Goal: Complete application form: Complete application form

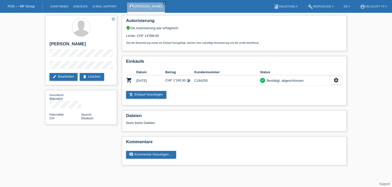
click at [164, 3] on icon "close" at bounding box center [165, 3] width 3 height 3
click at [63, 7] on link "Kund*innen" at bounding box center [59, 6] width 23 height 3
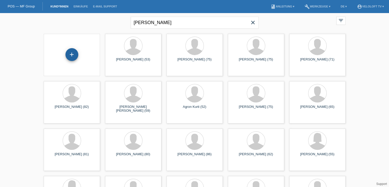
drag, startPoint x: 70, startPoint y: 53, endPoint x: 70, endPoint y: 50, distance: 3.3
click at [70, 53] on div "+" at bounding box center [71, 54] width 13 height 13
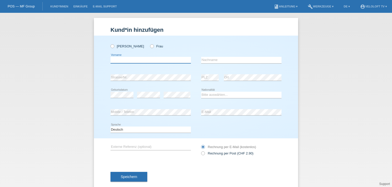
click at [127, 59] on input "text" at bounding box center [151, 60] width 80 height 6
paste input "Mike Niederhauser"
drag, startPoint x: 125, startPoint y: 59, endPoint x: 173, endPoint y: 59, distance: 48.8
click at [173, 59] on input "Mike Niederhauser" at bounding box center [151, 60] width 80 height 6
type input "Mike"
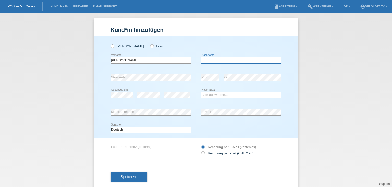
click at [227, 59] on input "text" at bounding box center [241, 60] width 80 height 6
paste input "Niederhauser"
type input "Niederhauser"
click at [149, 43] on icon at bounding box center [149, 43] width 0 height 0
click at [150, 47] on input "Frau" at bounding box center [151, 45] width 3 height 3
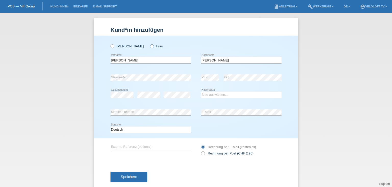
radio input "true"
click at [238, 96] on select "Bitte auswählen... Schweiz Deutschland Liechtenstein Österreich ------------ Af…" at bounding box center [241, 94] width 80 height 6
select select "CH"
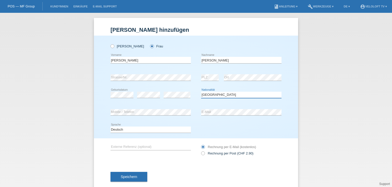
click at [201, 91] on select "Bitte auswählen... Schweiz Deutschland Liechtenstein Österreich ------------ Af…" at bounding box center [241, 94] width 80 height 6
click at [179, 91] on div "error" at bounding box center [177, 94] width 27 height 17
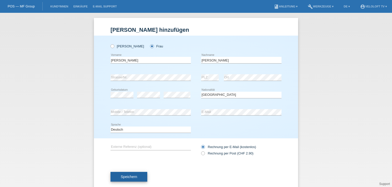
click at [132, 174] on button "Speichern" at bounding box center [129, 176] width 37 height 10
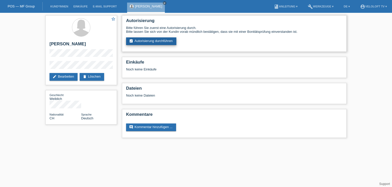
click at [150, 40] on link "assignment_turned_in Autorisierung durchführen" at bounding box center [151, 41] width 50 height 8
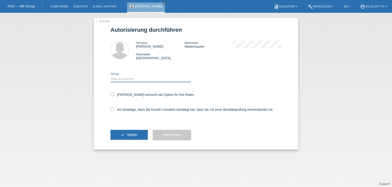
click at [143, 79] on select "Bitte auswählen CHF 1.00 - CHF 499.00 CHF 500.00 - CHF 1'999.00 CHF 2'000.00 - …" at bounding box center [151, 79] width 80 height 6
select select "2"
click at [111, 76] on select "Bitte auswählen CHF 1.00 - CHF 499.00 CHF 500.00 - CHF 1'999.00 CHF 2'000.00 - …" at bounding box center [151, 79] width 80 height 6
click at [143, 94] on label "[PERSON_NAME] wünscht die Option für fixe Raten" at bounding box center [153, 94] width 84 height 4
click at [114, 94] on input "[PERSON_NAME] wünscht die Option für fixe Raten" at bounding box center [112, 93] width 3 height 3
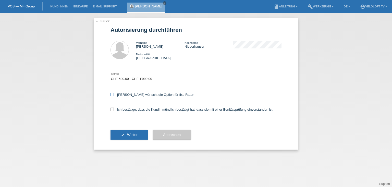
checkbox input "true"
click at [138, 110] on label "Ich bestätige, dass die Kundin mündlich bestätigt hat, dass sie mit einer Bonit…" at bounding box center [192, 109] width 163 height 4
click at [114, 110] on input "Ich bestätige, dass die Kundin mündlich bestätigt hat, dass sie mit einer Bonit…" at bounding box center [112, 108] width 3 height 3
checkbox input "true"
click at [136, 133] on span "Weiter" at bounding box center [132, 134] width 10 height 4
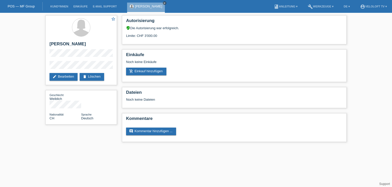
click at [166, 3] on icon "close" at bounding box center [165, 3] width 3 height 3
click at [57, 6] on link "Kund*innen" at bounding box center [59, 6] width 23 height 3
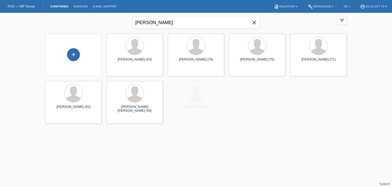
click at [82, 54] on div "+" at bounding box center [74, 55] width 48 height 14
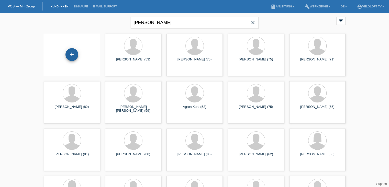
click at [76, 54] on div "+" at bounding box center [71, 54] width 13 height 13
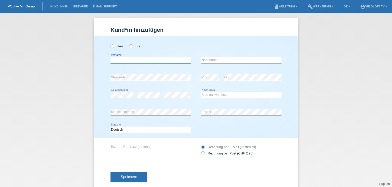
click at [153, 61] on input "text" at bounding box center [151, 60] width 80 height 6
paste input "[PERSON_NAME]"
drag, startPoint x: 124, startPoint y: 59, endPoint x: 156, endPoint y: 65, distance: 33.0
click at [159, 61] on input "[PERSON_NAME]" at bounding box center [151, 60] width 80 height 6
type input "[PERSON_NAME]"
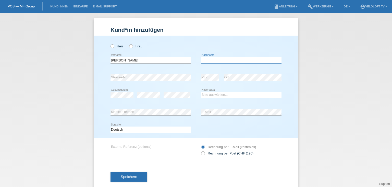
click at [207, 61] on input "text" at bounding box center [241, 60] width 80 height 6
paste input "Wieser"
type input "Wieser"
drag, startPoint x: 108, startPoint y: 47, endPoint x: 115, endPoint y: 44, distance: 6.7
click at [108, 46] on div "Herr Frau [PERSON_NAME] error Vorname C" at bounding box center [196, 87] width 204 height 102
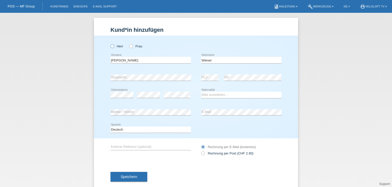
click at [110, 43] on icon at bounding box center [110, 43] width 0 height 0
click at [111, 45] on input "Herr" at bounding box center [112, 45] width 3 height 3
radio input "true"
click at [245, 97] on select "Bitte auswählen... [GEOGRAPHIC_DATA] [GEOGRAPHIC_DATA] [GEOGRAPHIC_DATA] [GEOGR…" at bounding box center [241, 94] width 80 height 6
select select "CH"
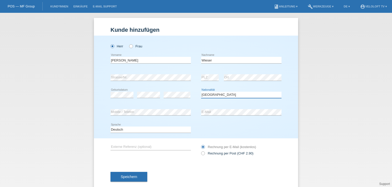
click at [201, 91] on select "Bitte auswählen... [GEOGRAPHIC_DATA] [GEOGRAPHIC_DATA] [GEOGRAPHIC_DATA] [GEOGR…" at bounding box center [241, 94] width 80 height 6
click at [147, 92] on div "error" at bounding box center [148, 94] width 23 height 17
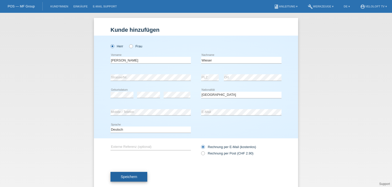
click at [135, 175] on span "Speichern" at bounding box center [129, 176] width 16 height 4
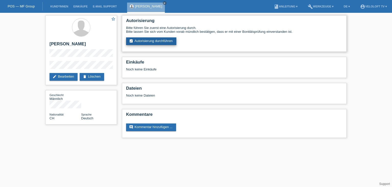
click at [172, 40] on link "assignment_turned_in Autorisierung durchführen" at bounding box center [151, 41] width 50 height 8
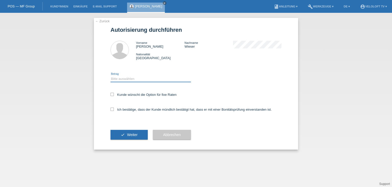
click at [151, 80] on select "Bitte auswählen CHF 1.00 - CHF 499.00 CHF 500.00 - CHF 1'999.00 CHF 2'000.00 - …" at bounding box center [151, 79] width 80 height 6
select select "2"
click at [111, 76] on select "Bitte auswählen CHF 1.00 - CHF 499.00 CHF 500.00 - CHF 1'999.00 CHF 2'000.00 - …" at bounding box center [151, 79] width 80 height 6
click at [148, 96] on label "Kunde wünscht die Option für fixe Raten" at bounding box center [144, 94] width 66 height 4
click at [114, 96] on input "Kunde wünscht die Option für fixe Raten" at bounding box center [112, 93] width 3 height 3
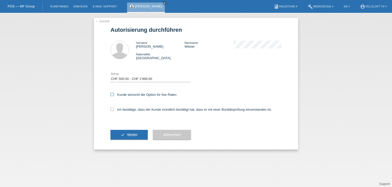
checkbox input "true"
click at [145, 111] on div "Ich bestätige, dass der Kunde mündlich bestätigt hat, dass er mit einer Bonität…" at bounding box center [196, 110] width 171 height 17
click at [146, 107] on div "Ich bestätige, dass der Kunde mündlich bestätigt hat, dass er mit einer Bonität…" at bounding box center [196, 110] width 171 height 17
click at [146, 109] on label "Ich bestätige, dass der Kunde mündlich bestätigt hat, dass er mit einer Bonität…" at bounding box center [191, 109] width 161 height 4
click at [114, 109] on input "Ich bestätige, dass der Kunde mündlich bestätigt hat, dass er mit einer Bonität…" at bounding box center [112, 108] width 3 height 3
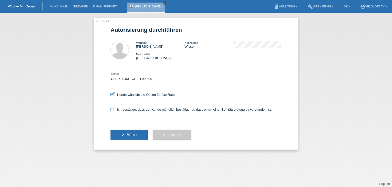
checkbox input "true"
click at [141, 131] on button "check Weiter" at bounding box center [129, 135] width 37 height 10
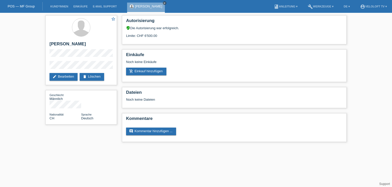
click at [164, 2] on icon "close" at bounding box center [165, 3] width 3 height 3
click at [62, 5] on link "Kund*innen" at bounding box center [59, 6] width 23 height 3
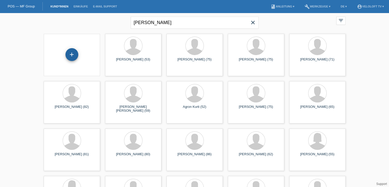
click at [72, 53] on div "+" at bounding box center [71, 54] width 13 height 13
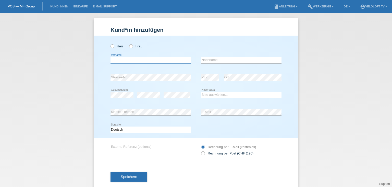
click at [134, 61] on input "text" at bounding box center [151, 60] width 80 height 6
paste input "[PERSON_NAME]"
drag, startPoint x: 118, startPoint y: 59, endPoint x: 149, endPoint y: 59, distance: 31.4
click at [149, 59] on input "Kurt Neuhaus" at bounding box center [151, 60] width 80 height 6
drag, startPoint x: 117, startPoint y: 59, endPoint x: 171, endPoint y: 59, distance: 54.2
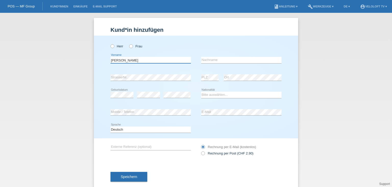
click at [171, 59] on input "Kurt Neuhaus" at bounding box center [151, 60] width 80 height 6
type input "[PERSON_NAME]"
click at [219, 61] on input "text" at bounding box center [241, 60] width 80 height 6
paste input "Neuhaus"
type input "Neuhaus"
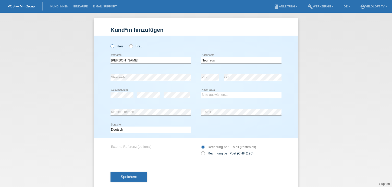
click at [110, 43] on icon at bounding box center [110, 43] width 0 height 0
click at [111, 47] on input "Herr" at bounding box center [112, 45] width 3 height 3
radio input "true"
click at [237, 96] on select "Bitte auswählen... Schweiz Deutschland Liechtenstein Österreich ------------ Af…" at bounding box center [241, 94] width 80 height 6
select select "CH"
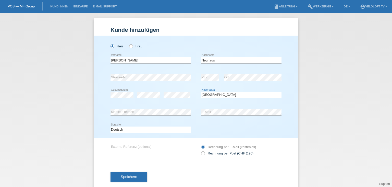
click at [201, 91] on select "Bitte auswählen... Schweiz Deutschland Liechtenstein Österreich ------------ Af…" at bounding box center [241, 94] width 80 height 6
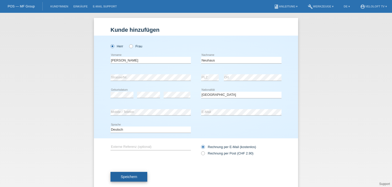
click at [133, 175] on span "Speichern" at bounding box center [129, 176] width 16 height 4
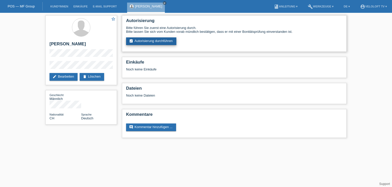
click at [157, 40] on link "assignment_turned_in Autorisierung durchführen" at bounding box center [151, 41] width 50 height 8
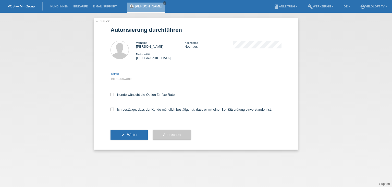
click at [146, 79] on select "Bitte auswählen CHF 1.00 - CHF 499.00 CHF 500.00 - CHF 1'999.00 CHF 2'000.00 - …" at bounding box center [151, 79] width 80 height 6
select select "2"
click at [111, 76] on select "Bitte auswählen CHF 1.00 - CHF 499.00 CHF 500.00 - CHF 1'999.00 CHF 2'000.00 - …" at bounding box center [151, 79] width 80 height 6
click at [153, 95] on label "Kunde wünscht die Option für fixe Raten" at bounding box center [144, 94] width 66 height 4
click at [114, 95] on input "Kunde wünscht die Option für fixe Raten" at bounding box center [112, 93] width 3 height 3
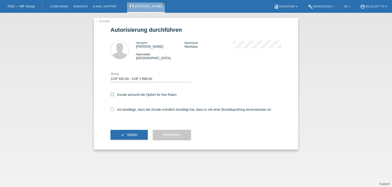
checkbox input "true"
click at [148, 108] on label "Ich bestätige, dass der Kunde mündlich bestätigt hat, dass er mit einer Bonität…" at bounding box center [191, 109] width 161 height 4
click at [114, 108] on input "Ich bestätige, dass der Kunde mündlich bestätigt hat, dass er mit einer Bonität…" at bounding box center [112, 108] width 3 height 3
checkbox input "true"
drag, startPoint x: 140, startPoint y: 132, endPoint x: 136, endPoint y: 101, distance: 31.2
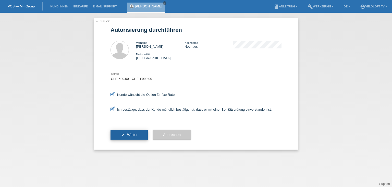
click at [140, 133] on button "check Weiter" at bounding box center [129, 135] width 37 height 10
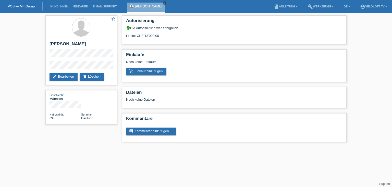
click at [163, 4] on link "close" at bounding box center [165, 3] width 4 height 4
click at [59, 7] on link "Kund*innen" at bounding box center [59, 6] width 23 height 3
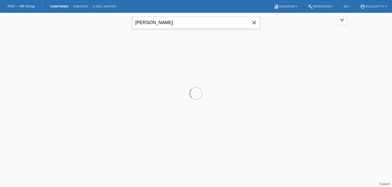
drag, startPoint x: 169, startPoint y: 23, endPoint x: 128, endPoint y: 20, distance: 41.8
click at [128, 20] on div "[PERSON_NAME] close filter_list view_module Alle Kund*innen anzeigen star Marki…" at bounding box center [196, 22] width 307 height 18
paste input "[PERSON_NAME]"
click at [156, 22] on input "[PERSON_NAME]" at bounding box center [196, 23] width 128 height 12
click at [154, 22] on input "[PERSON_NAME]" at bounding box center [196, 23] width 128 height 12
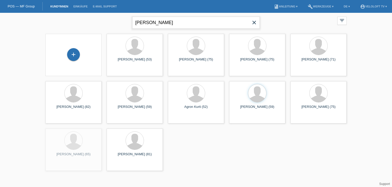
type input "[PERSON_NAME]"
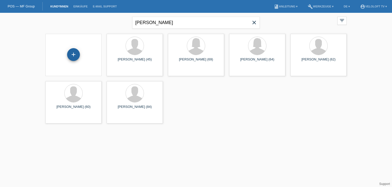
click at [73, 51] on div "+" at bounding box center [73, 54] width 13 height 13
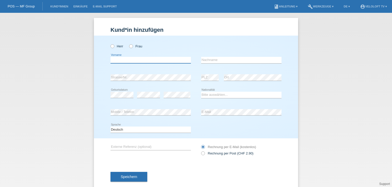
click at [133, 59] on input "text" at bounding box center [151, 60] width 80 height 6
paste input "[PERSON_NAME]"
drag, startPoint x: 123, startPoint y: 60, endPoint x: 156, endPoint y: 61, distance: 32.5
click at [156, 60] on input "[PERSON_NAME]" at bounding box center [151, 60] width 80 height 6
type input "[PERSON_NAME]"
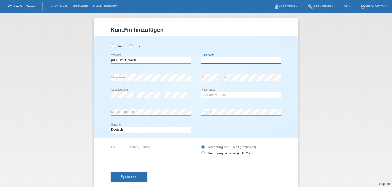
click at [237, 59] on input "text" at bounding box center [241, 60] width 80 height 6
paste input "Weber"
type input "Weber"
click at [110, 43] on icon at bounding box center [110, 43] width 0 height 0
click at [111, 47] on input "Herr" at bounding box center [112, 45] width 3 height 3
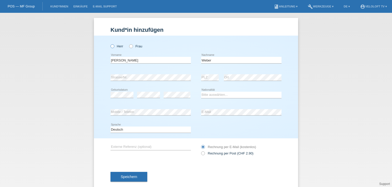
radio input "true"
drag, startPoint x: 243, startPoint y: 95, endPoint x: 243, endPoint y: 92, distance: 2.9
click at [243, 94] on select "Bitte auswählen... [GEOGRAPHIC_DATA] [GEOGRAPHIC_DATA] [GEOGRAPHIC_DATA] [GEOGR…" at bounding box center [241, 94] width 80 height 6
select select "CH"
click at [201, 91] on select "Bitte auswählen... Schweiz Deutschland Liechtenstein Österreich ------------ Af…" at bounding box center [241, 94] width 80 height 6
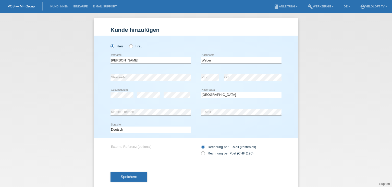
click at [141, 175] on button "Speichern" at bounding box center [129, 176] width 37 height 10
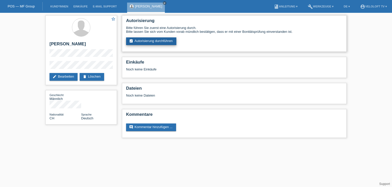
click at [163, 42] on link "assignment_turned_in Autorisierung durchführen" at bounding box center [151, 41] width 50 height 8
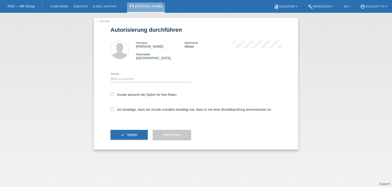
drag, startPoint x: 155, startPoint y: 74, endPoint x: 159, endPoint y: 80, distance: 7.2
click at [158, 80] on div "Bitte auswählen CHF 1.00 - CHF 499.00 CHF 500.00 - CHF 1'999.00 CHF 2'000.00 - …" at bounding box center [151, 78] width 80 height 17
click at [160, 83] on div "Bitte auswählen CHF 1.00 - CHF 499.00 CHF 500.00 - CHF 1'999.00 CHF 2'000.00 - …" at bounding box center [151, 78] width 80 height 17
click at [160, 82] on icon at bounding box center [151, 82] width 80 height 0
click at [157, 80] on select "Bitte auswählen CHF 1.00 - CHF 499.00 CHF 500.00 - CHF 1'999.00 CHF 2'000.00 - …" at bounding box center [151, 79] width 80 height 6
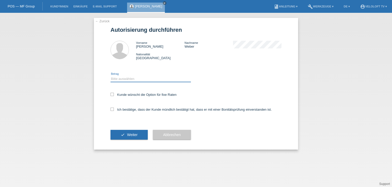
select select "2"
click at [111, 76] on select "Bitte auswählen CHF 1.00 - CHF 499.00 CHF 500.00 - CHF 1'999.00 CHF 2'000.00 - …" at bounding box center [151, 79] width 80 height 6
click at [152, 93] on label "Kunde wünscht die Option für fixe Raten" at bounding box center [144, 94] width 66 height 4
click at [114, 93] on input "Kunde wünscht die Option für fixe Raten" at bounding box center [112, 93] width 3 height 3
checkbox input "true"
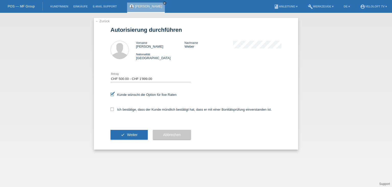
click at [154, 107] on div "Ich bestätige, dass der Kunde mündlich bestätigt hat, dass er mit einer Bonität…" at bounding box center [196, 110] width 171 height 17
click at [152, 110] on label "Ich bestätige, dass der Kunde mündlich bestätigt hat, dass er mit einer Bonität…" at bounding box center [191, 109] width 161 height 4
click at [114, 110] on input "Ich bestätige, dass der Kunde mündlich bestätigt hat, dass er mit einer Bonität…" at bounding box center [112, 108] width 3 height 3
checkbox input "true"
click at [136, 132] on span "Weiter" at bounding box center [132, 134] width 10 height 4
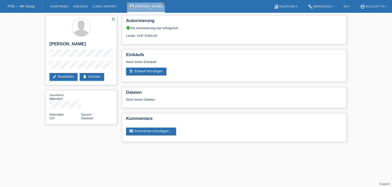
drag, startPoint x: 157, startPoint y: 2, endPoint x: 124, endPoint y: 7, distance: 33.8
click at [164, 2] on icon "close" at bounding box center [165, 3] width 3 height 3
click at [59, 5] on link "Kund*innen" at bounding box center [59, 6] width 23 height 3
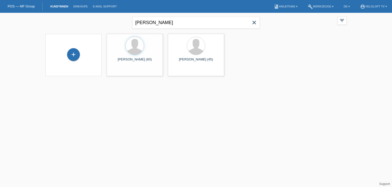
drag, startPoint x: 254, startPoint y: 24, endPoint x: 252, endPoint y: 24, distance: 2.8
click at [253, 24] on icon "close" at bounding box center [254, 22] width 6 height 6
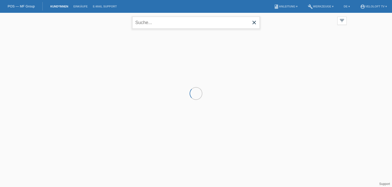
paste input "[PERSON_NAME] [PERSON_NAME]"
click at [163, 22] on input "[PERSON_NAME] [PERSON_NAME]" at bounding box center [196, 23] width 128 height 12
type input "[PERSON_NAME] [PERSON_NAME]"
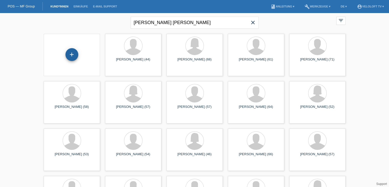
click at [72, 57] on div "+" at bounding box center [71, 54] width 13 height 13
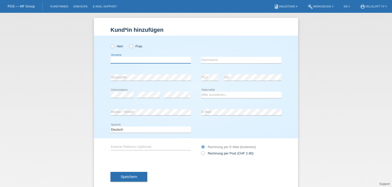
drag, startPoint x: 160, startPoint y: 60, endPoint x: 145, endPoint y: 62, distance: 15.4
click at [160, 60] on input "text" at bounding box center [151, 60] width 80 height 6
paste input "Jared Anura Stein"
drag, startPoint x: 131, startPoint y: 59, endPoint x: 152, endPoint y: 59, distance: 20.4
click at [152, 59] on input "Jared Anura Stein" at bounding box center [151, 60] width 80 height 6
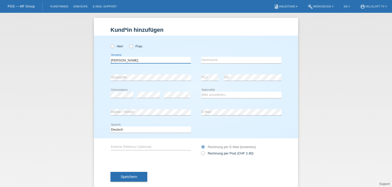
type input "Jared Anura"
click at [210, 59] on input "text" at bounding box center [241, 60] width 80 height 6
paste input "Stein"
type input "Stein"
click at [110, 43] on icon at bounding box center [110, 43] width 0 height 0
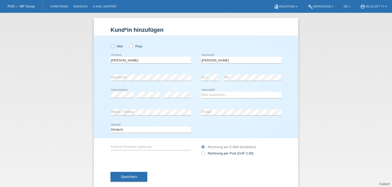
click at [111, 45] on input "Herr" at bounding box center [112, 45] width 3 height 3
radio input "true"
drag, startPoint x: 242, startPoint y: 93, endPoint x: 240, endPoint y: 96, distance: 3.3
click at [242, 93] on select "Bitte auswählen... Schweiz Deutschland Liechtenstein Österreich ------------ Af…" at bounding box center [241, 94] width 80 height 6
select select "CH"
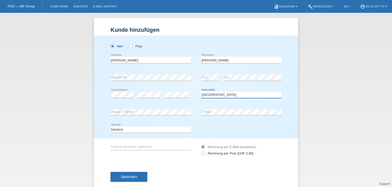
click at [201, 91] on select "Bitte auswählen... [GEOGRAPHIC_DATA] [GEOGRAPHIC_DATA] [GEOGRAPHIC_DATA] [GEOGR…" at bounding box center [241, 94] width 80 height 6
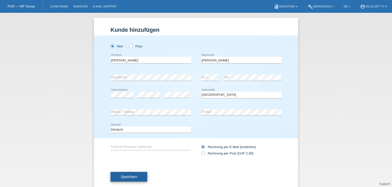
click at [135, 178] on span "Speichern" at bounding box center [129, 176] width 16 height 4
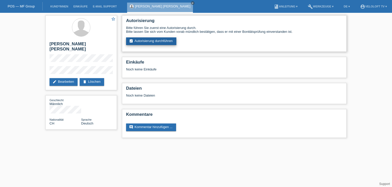
click at [157, 41] on link "assignment_turned_in Autorisierung durchführen" at bounding box center [151, 41] width 50 height 8
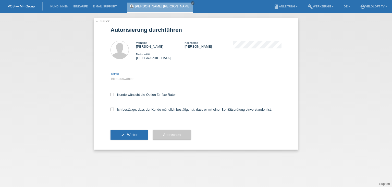
click at [153, 79] on select "Bitte auswählen CHF 1.00 - CHF 499.00 CHF 500.00 - CHF 1'999.00 CHF 2'000.00 - …" at bounding box center [151, 79] width 80 height 6
select select "2"
click at [111, 76] on select "Bitte auswählen CHF 1.00 - CHF 499.00 CHF 500.00 - CHF 1'999.00 CHF 2'000.00 - …" at bounding box center [151, 79] width 80 height 6
click at [152, 93] on label "Kunde wünscht die Option für fixe Raten" at bounding box center [144, 94] width 66 height 4
click at [114, 93] on input "Kunde wünscht die Option für fixe Raten" at bounding box center [112, 93] width 3 height 3
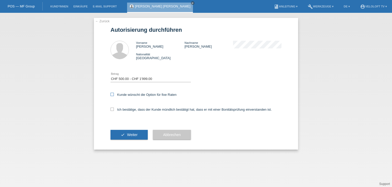
checkbox input "true"
click at [149, 109] on label "Ich bestätige, dass der Kunde mündlich bestätigt hat, dass er mit einer Bonität…" at bounding box center [191, 109] width 161 height 4
click at [114, 109] on input "Ich bestätige, dass der Kunde mündlich bestätigt hat, dass er mit einer Bonität…" at bounding box center [112, 108] width 3 height 3
checkbox input "true"
click at [137, 136] on span "Weiter" at bounding box center [132, 134] width 10 height 4
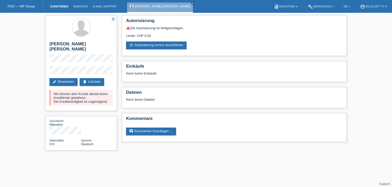
click at [51, 6] on link "Kund*innen" at bounding box center [59, 6] width 23 height 3
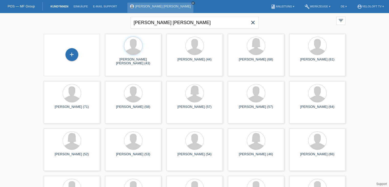
click at [192, 3] on icon "close" at bounding box center [193, 3] width 3 height 3
click at [193, 23] on input "[PERSON_NAME] [PERSON_NAME]" at bounding box center [195, 23] width 128 height 12
paste input "[PERSON_NAME]"
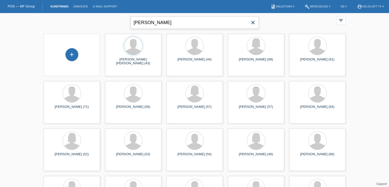
click at [150, 22] on input "[PERSON_NAME]" at bounding box center [195, 23] width 128 height 12
type input "[PERSON_NAME]"
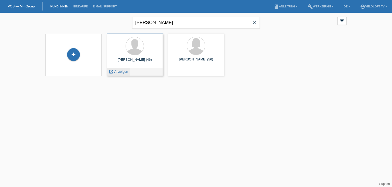
click at [122, 72] on span "Anzeigen" at bounding box center [121, 71] width 14 height 4
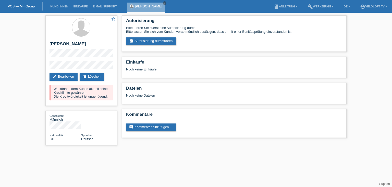
drag, startPoint x: 162, startPoint y: 2, endPoint x: 141, endPoint y: 3, distance: 21.7
click at [164, 3] on icon "close" at bounding box center [165, 3] width 3 height 3
click at [56, 7] on link "Kund*innen" at bounding box center [59, 6] width 23 height 3
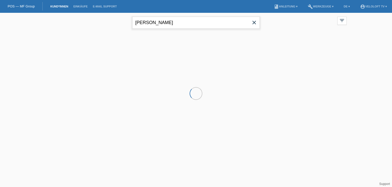
click at [178, 22] on input "[PERSON_NAME]" at bounding box center [196, 23] width 128 height 12
paste input "[PERSON_NAME]"
click at [153, 22] on input "[PERSON_NAME]" at bounding box center [196, 23] width 128 height 12
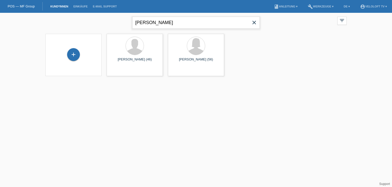
type input "Alfred Müller"
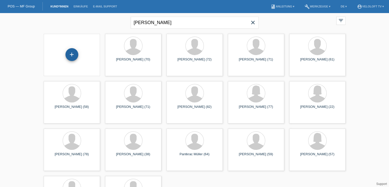
click at [71, 59] on div "+" at bounding box center [71, 54] width 13 height 13
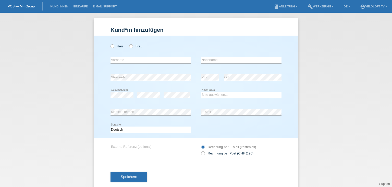
click at [130, 56] on div "error Vorname" at bounding box center [151, 59] width 80 height 17
click at [131, 60] on input "text" at bounding box center [151, 60] width 80 height 6
paste input "[PERSON_NAME]"
drag, startPoint x: 124, startPoint y: 60, endPoint x: 143, endPoint y: 60, distance: 19.2
click at [143, 60] on input "[PERSON_NAME]" at bounding box center [151, 60] width 80 height 6
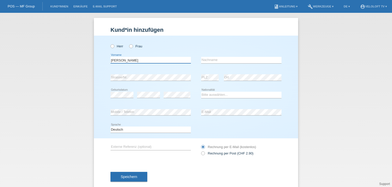
type input "[PERSON_NAME]"
click at [218, 61] on input "text" at bounding box center [241, 60] width 80 height 6
paste input "Müller"
type input "Müller"
click at [110, 43] on icon at bounding box center [110, 43] width 0 height 0
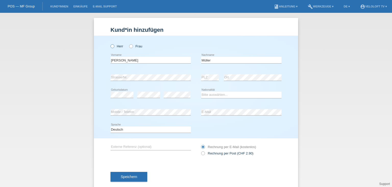
click at [111, 47] on input "Herr" at bounding box center [112, 45] width 3 height 3
radio input "true"
click at [229, 93] on select "Bitte auswählen... Schweiz Deutschland Liechtenstein Österreich ------------ Af…" at bounding box center [241, 94] width 80 height 6
select select "CH"
click at [201, 91] on select "Bitte auswählen... Schweiz Deutschland Liechtenstein Österreich ------------ Af…" at bounding box center [241, 94] width 80 height 6
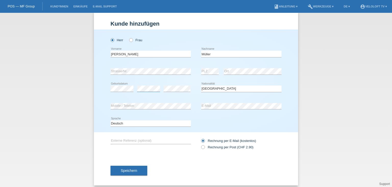
scroll to position [10, 0]
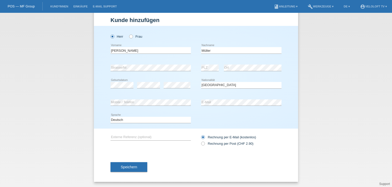
click at [137, 169] on button "Speichern" at bounding box center [129, 167] width 37 height 10
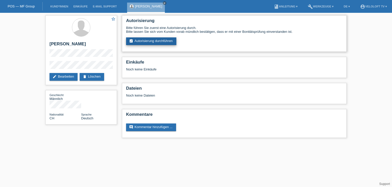
click at [170, 42] on link "assignment_turned_in Autorisierung durchführen" at bounding box center [151, 41] width 50 height 8
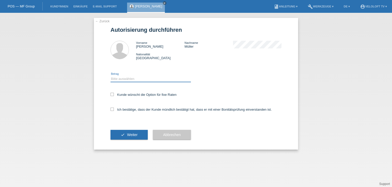
drag, startPoint x: 145, startPoint y: 76, endPoint x: 146, endPoint y: 80, distance: 3.9
click at [145, 76] on select "Bitte auswählen CHF 1.00 - CHF 499.00 CHF 500.00 - CHF 1'999.00 CHF 2'000.00 - …" at bounding box center [151, 79] width 80 height 6
select select "2"
click at [111, 76] on select "Bitte auswählen CHF 1.00 - CHF 499.00 CHF 500.00 - CHF 1'999.00 CHF 2'000.00 - …" at bounding box center [151, 79] width 80 height 6
click at [149, 96] on label "Kunde wünscht die Option für fixe Raten" at bounding box center [144, 94] width 66 height 4
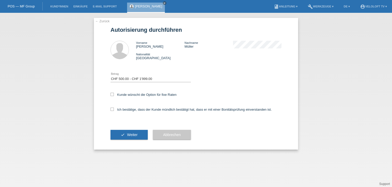
click at [114, 96] on input "Kunde wünscht die Option für fixe Raten" at bounding box center [112, 93] width 3 height 3
checkbox input "true"
click at [147, 110] on label "Ich bestätige, dass der Kunde mündlich bestätigt hat, dass er mit einer Bonität…" at bounding box center [191, 109] width 161 height 4
click at [114, 110] on input "Ich bestätige, dass der Kunde mündlich bestätigt hat, dass er mit einer Bonität…" at bounding box center [112, 108] width 3 height 3
checkbox input "true"
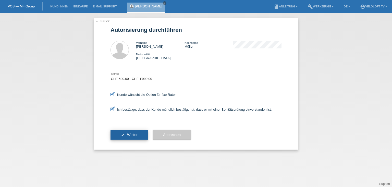
click at [131, 135] on span "Weiter" at bounding box center [132, 134] width 10 height 4
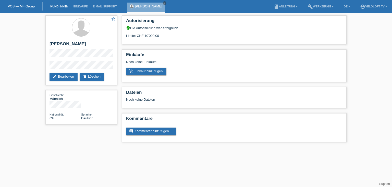
click at [60, 6] on link "Kund*innen" at bounding box center [59, 6] width 23 height 3
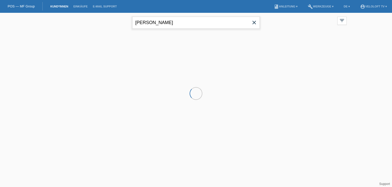
click at [173, 24] on input "Alfred Müller" at bounding box center [196, 23] width 128 height 12
paste input "[PERSON_NAME]"
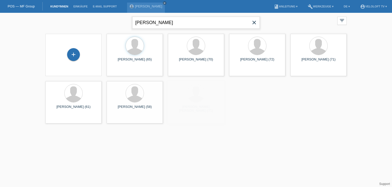
click at [155, 21] on input "Laurent Mivelle" at bounding box center [196, 23] width 128 height 12
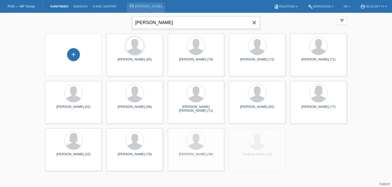
click at [153, 22] on input "Laurent Mivelle" at bounding box center [196, 23] width 128 height 12
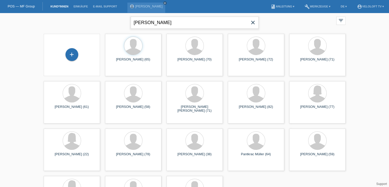
type input "[PERSON_NAME]"
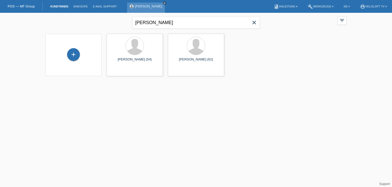
click at [163, 3] on link "close" at bounding box center [165, 3] width 4 height 4
click at [60, 5] on li "Kund*innen" at bounding box center [59, 6] width 23 height 13
drag, startPoint x: 76, startPoint y: 58, endPoint x: 85, endPoint y: 54, distance: 9.9
click at [76, 58] on div "+" at bounding box center [73, 54] width 13 height 13
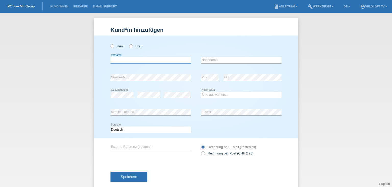
click at [149, 59] on input "text" at bounding box center [151, 60] width 80 height 6
paste input "[PERSON_NAME]"
drag, startPoint x: 124, startPoint y: 60, endPoint x: 147, endPoint y: 59, distance: 22.8
click at [147, 59] on input "[PERSON_NAME]" at bounding box center [151, 60] width 80 height 6
type input "[PERSON_NAME]"
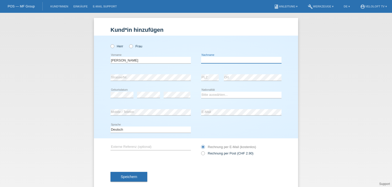
click at [210, 58] on input "text" at bounding box center [241, 60] width 80 height 6
paste input "Mivelle"
type input "Mivelle"
click at [110, 43] on icon at bounding box center [110, 43] width 0 height 0
click at [112, 47] on input "Herr" at bounding box center [112, 45] width 3 height 3
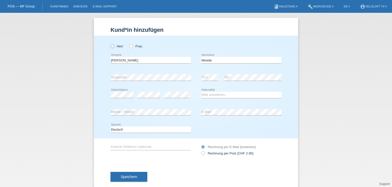
radio input "true"
click at [239, 96] on select "Bitte auswählen... [GEOGRAPHIC_DATA] [GEOGRAPHIC_DATA] [GEOGRAPHIC_DATA] [GEOGR…" at bounding box center [241, 94] width 80 height 6
select select "CH"
click at [201, 91] on select "Bitte auswählen... [GEOGRAPHIC_DATA] [GEOGRAPHIC_DATA] [GEOGRAPHIC_DATA] [GEOGR…" at bounding box center [241, 94] width 80 height 6
click at [141, 172] on button "Speichern" at bounding box center [129, 176] width 37 height 10
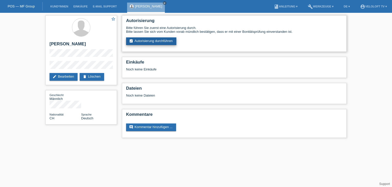
click at [154, 40] on link "assignment_turned_in Autorisierung durchführen" at bounding box center [151, 41] width 50 height 8
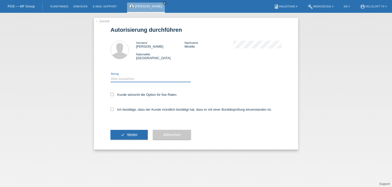
click at [150, 79] on select "Bitte auswählen CHF 1.00 - CHF 499.00 CHF 500.00 - CHF 1'999.00 CHF 2'000.00 - …" at bounding box center [151, 79] width 80 height 6
select select "2"
click at [111, 76] on select "Bitte auswählen CHF 1.00 - CHF 499.00 CHF 500.00 - CHF 1'999.00 CHF 2'000.00 - …" at bounding box center [151, 79] width 80 height 6
drag, startPoint x: 154, startPoint y: 95, endPoint x: 153, endPoint y: 98, distance: 3.9
click at [154, 95] on label "Kunde wünscht die Option für fixe Raten" at bounding box center [144, 94] width 66 height 4
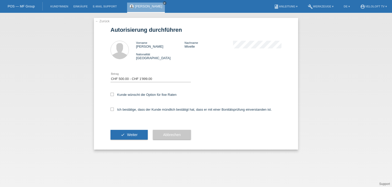
click at [114, 95] on input "Kunde wünscht die Option für fixe Raten" at bounding box center [112, 93] width 3 height 3
checkbox input "true"
click at [149, 109] on label "Ich bestätige, dass der Kunde mündlich bestätigt hat, dass er mit einer Bonität…" at bounding box center [191, 109] width 161 height 4
click at [114, 109] on input "Ich bestätige, dass der Kunde mündlich bestätigt hat, dass er mit einer Bonität…" at bounding box center [112, 108] width 3 height 3
checkbox input "true"
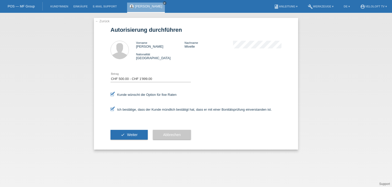
drag, startPoint x: 136, startPoint y: 134, endPoint x: 136, endPoint y: 127, distance: 7.2
click at [135, 134] on span "Weiter" at bounding box center [132, 134] width 10 height 4
